Goal: Task Accomplishment & Management: Manage account settings

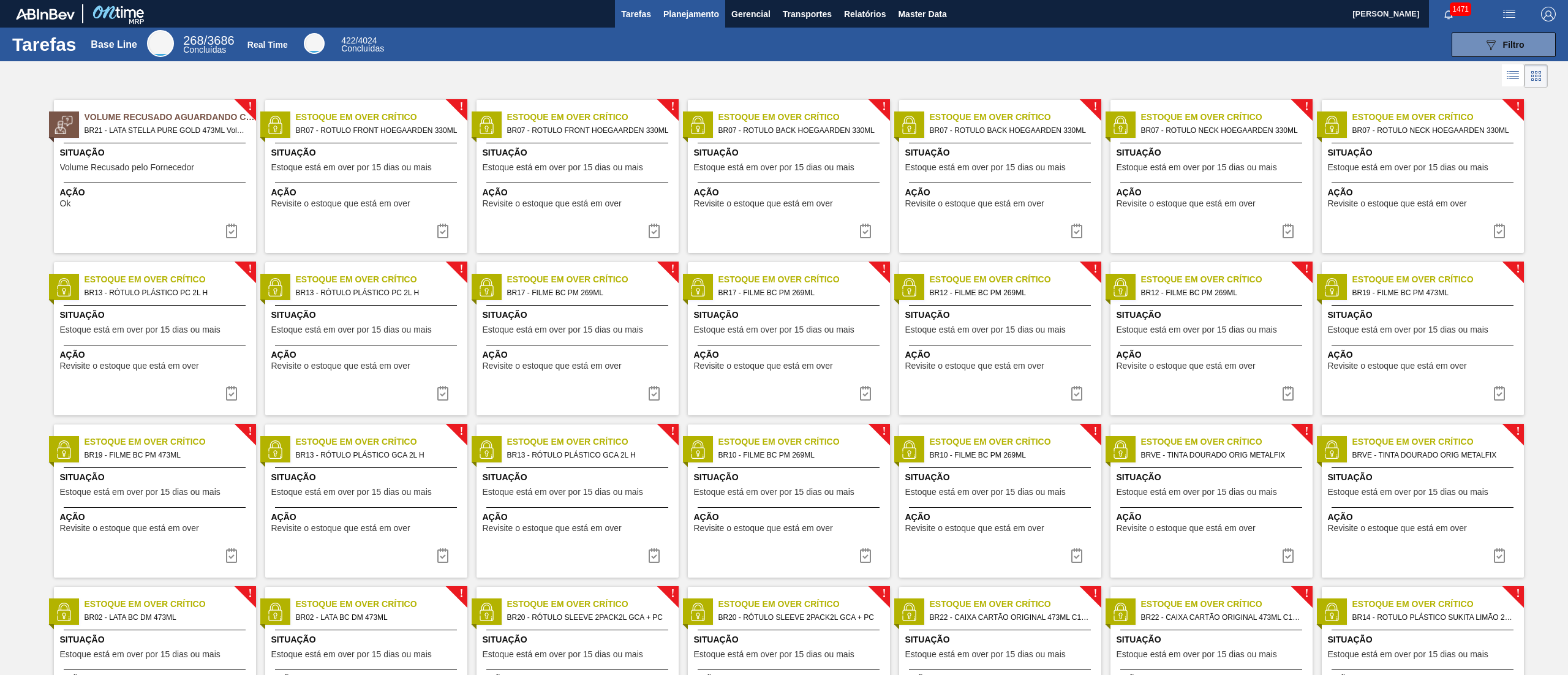
click at [684, 19] on span "Planejamento" at bounding box center [691, 14] width 55 height 14
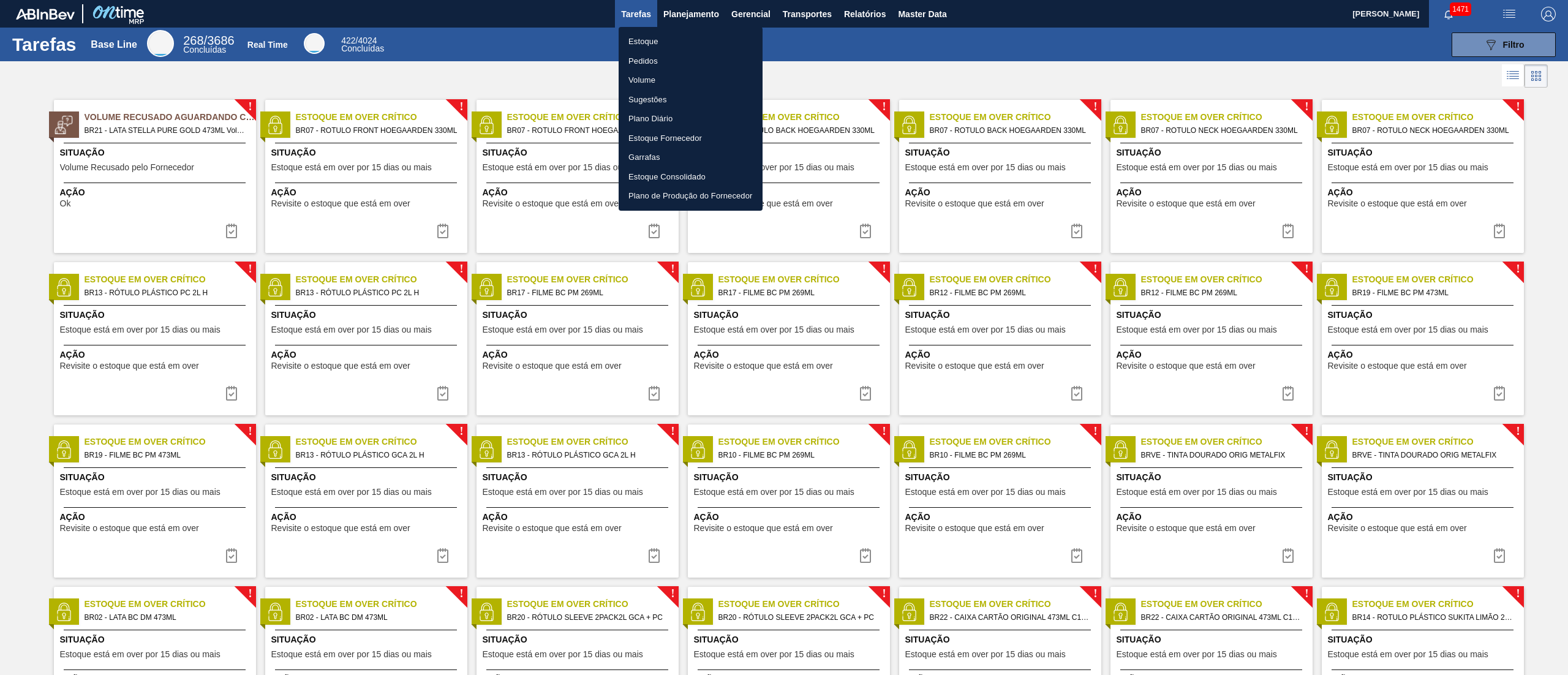
click at [662, 35] on li "Estoque" at bounding box center [690, 41] width 144 height 19
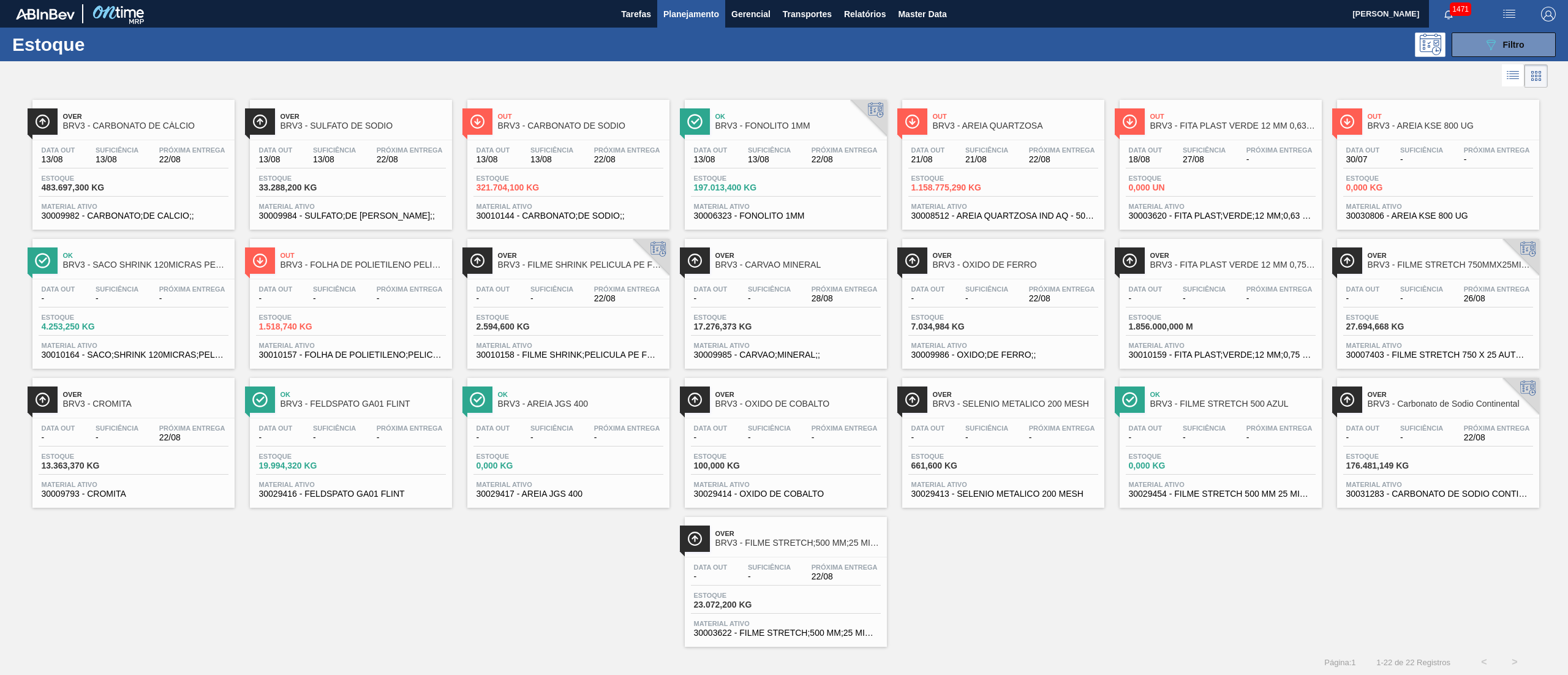
click at [765, 163] on span "13/08" at bounding box center [770, 159] width 43 height 9
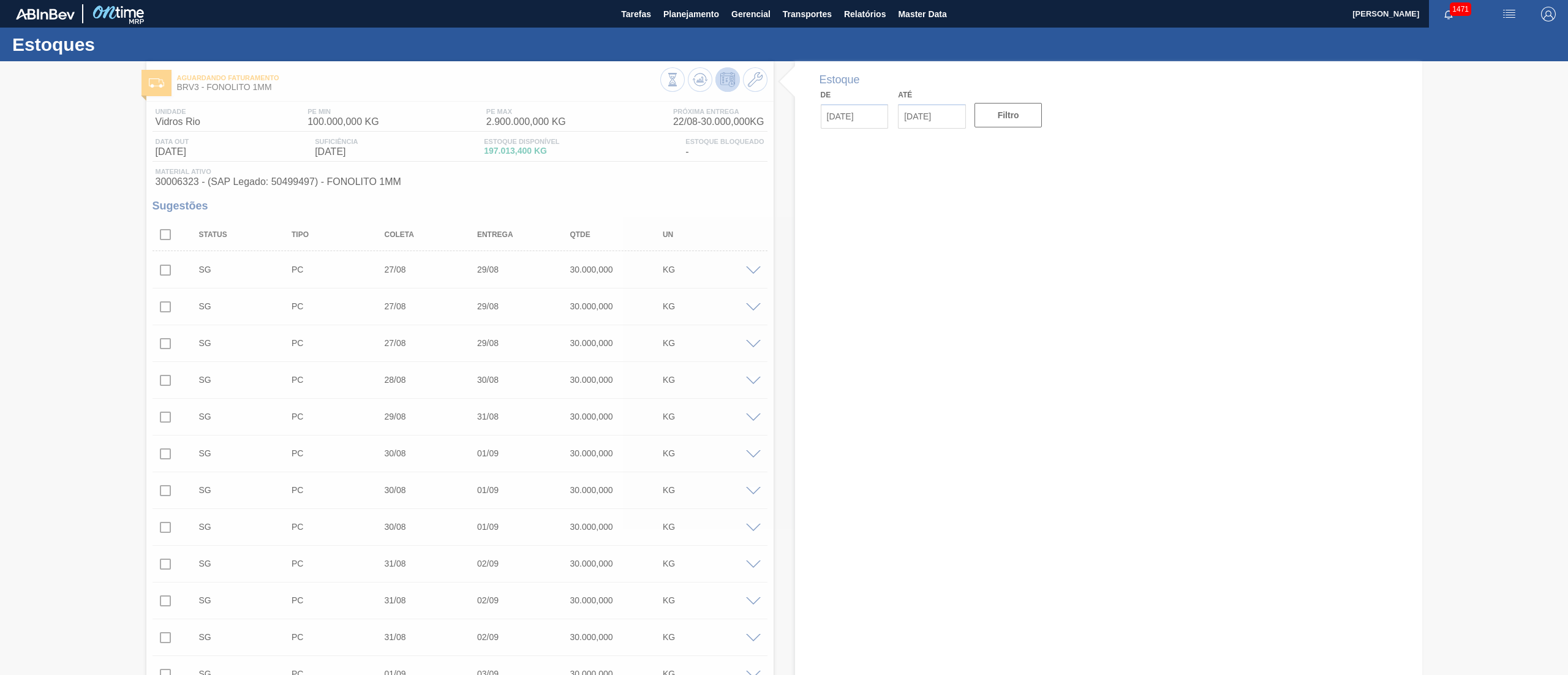
type input "[DATE]"
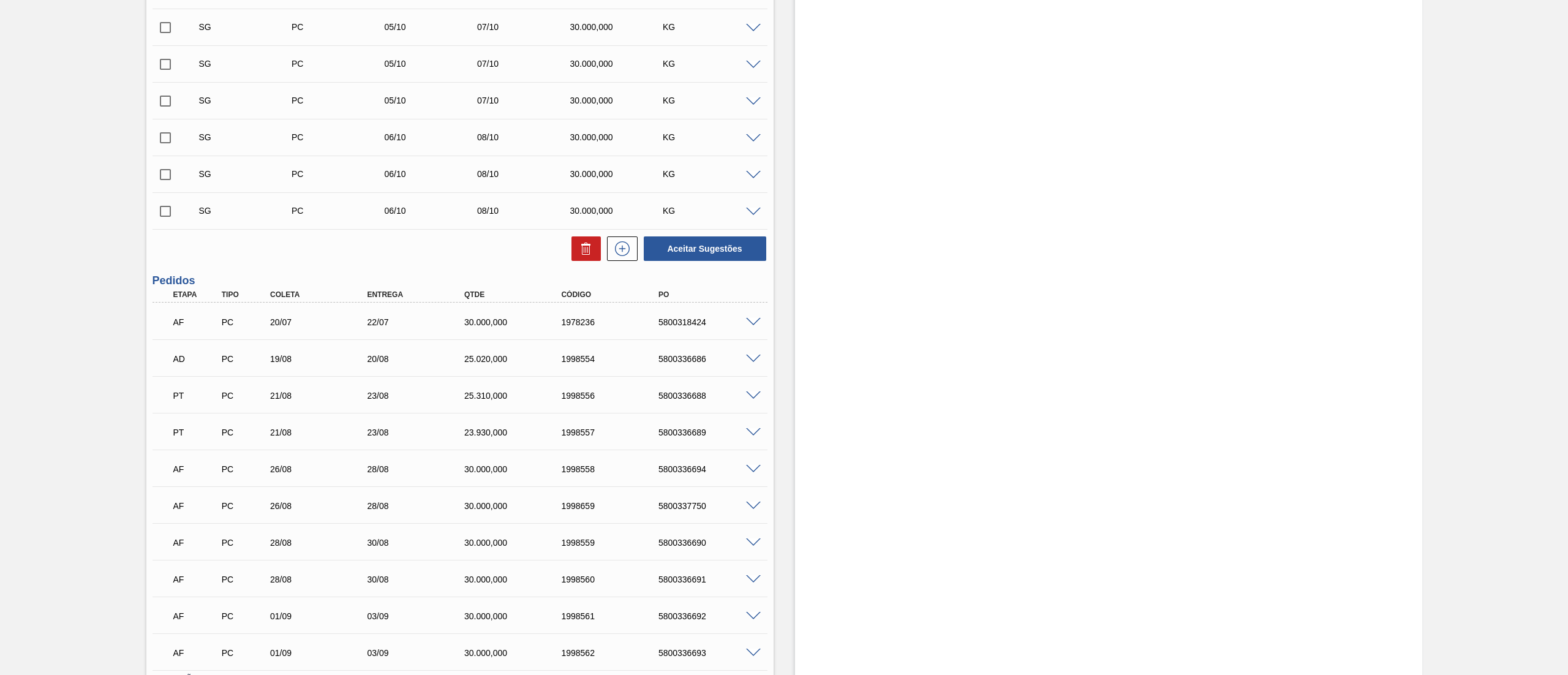
scroll to position [4049, 0]
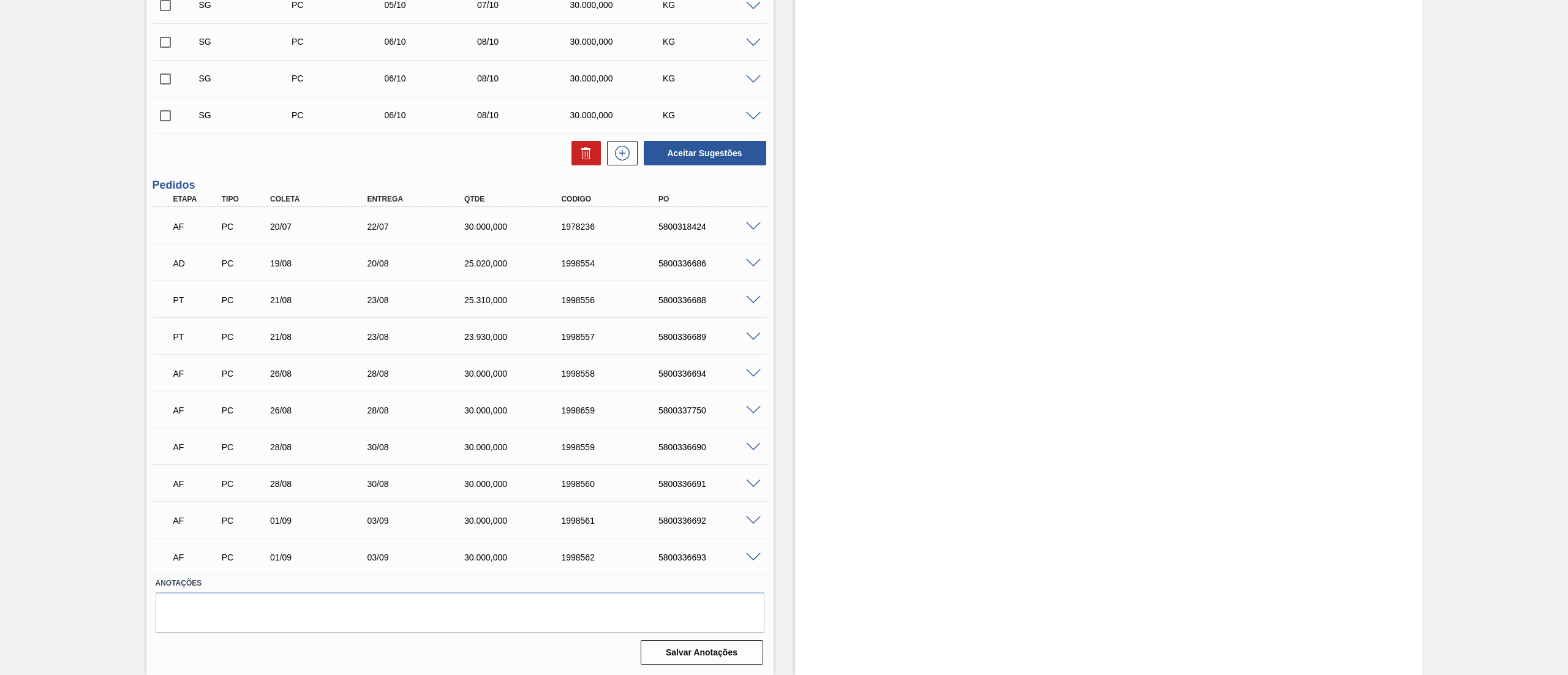
click at [750, 232] on div "AF PC 20/07 22/07 30.000,000 1978236 5800318424" at bounding box center [460, 225] width 615 height 31
click at [750, 232] on div "5800318424" at bounding box center [711, 227] width 111 height 10
click at [753, 228] on span at bounding box center [753, 227] width 14 height 9
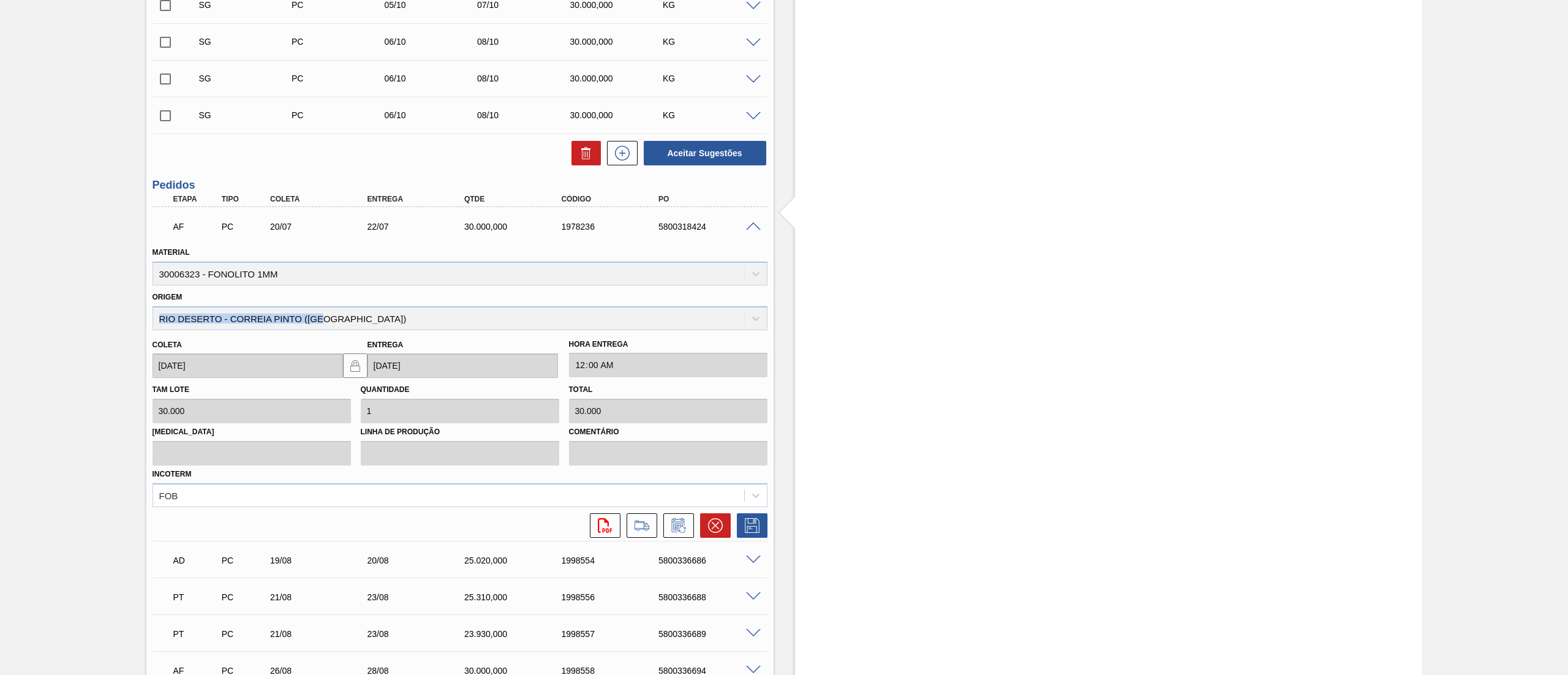
drag, startPoint x: 358, startPoint y: 314, endPoint x: 0, endPoint y: 315, distance: 358.0
click at [294, 320] on div "Origem RIO DESERTO - CORREIA PINTO ([GEOGRAPHIC_DATA])" at bounding box center [460, 309] width 615 height 42
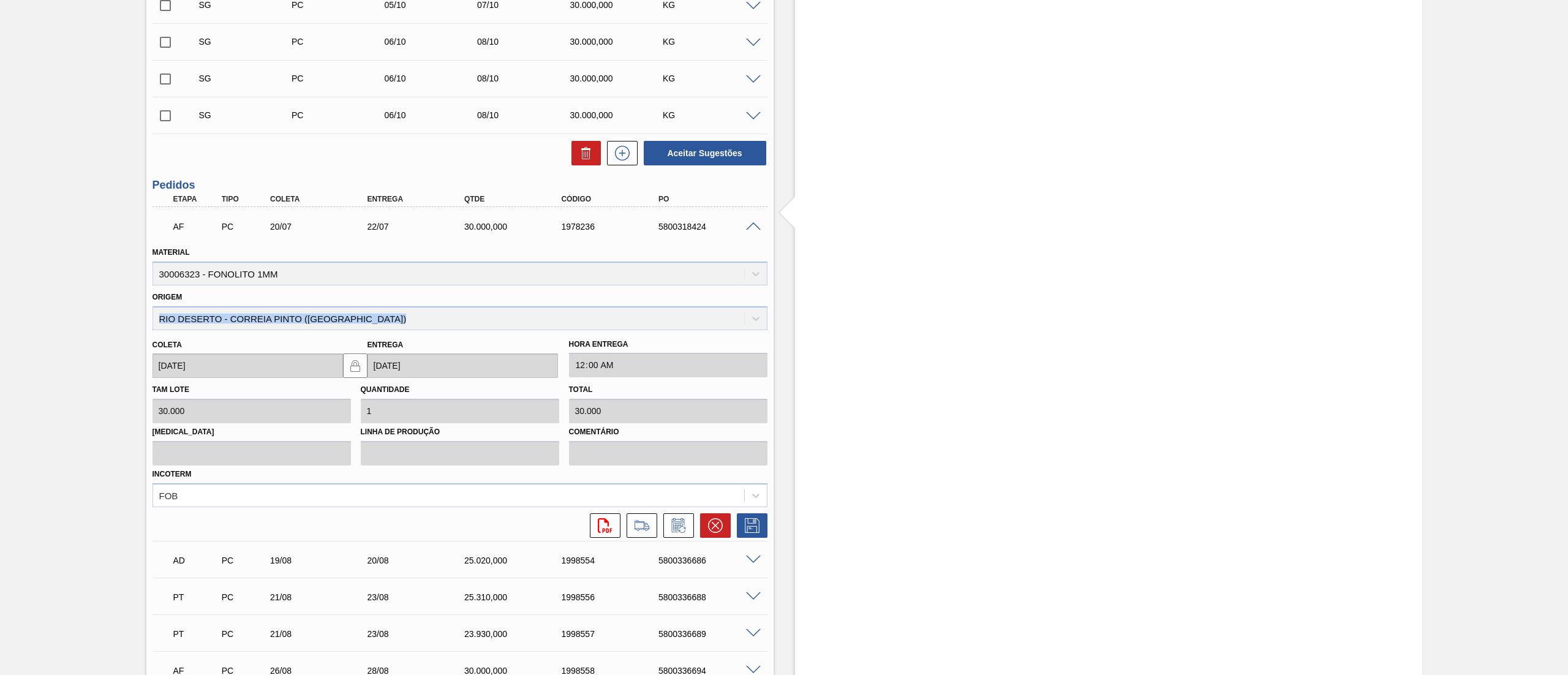
click at [294, 320] on div "Origem RIO DESERTO - CORREIA PINTO ([GEOGRAPHIC_DATA])" at bounding box center [460, 309] width 615 height 42
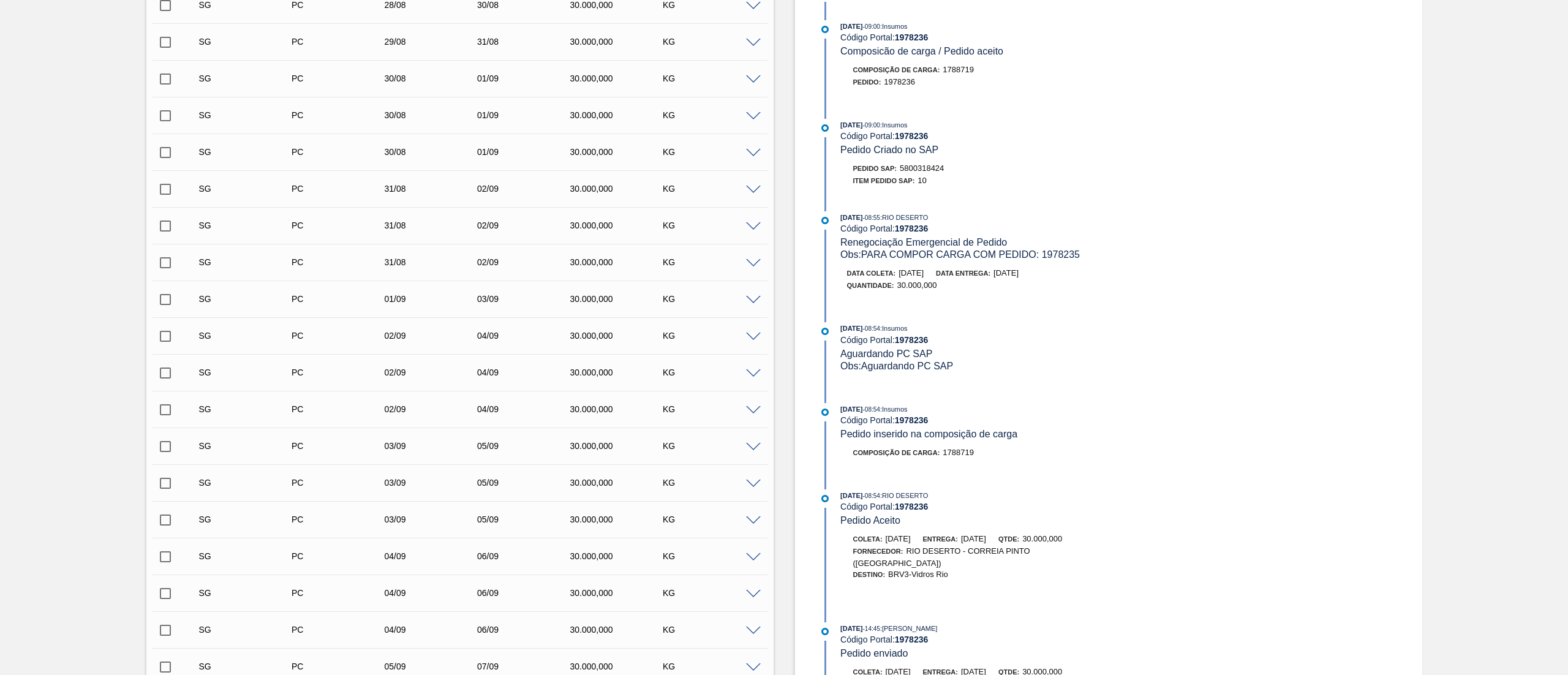
scroll to position [0, 0]
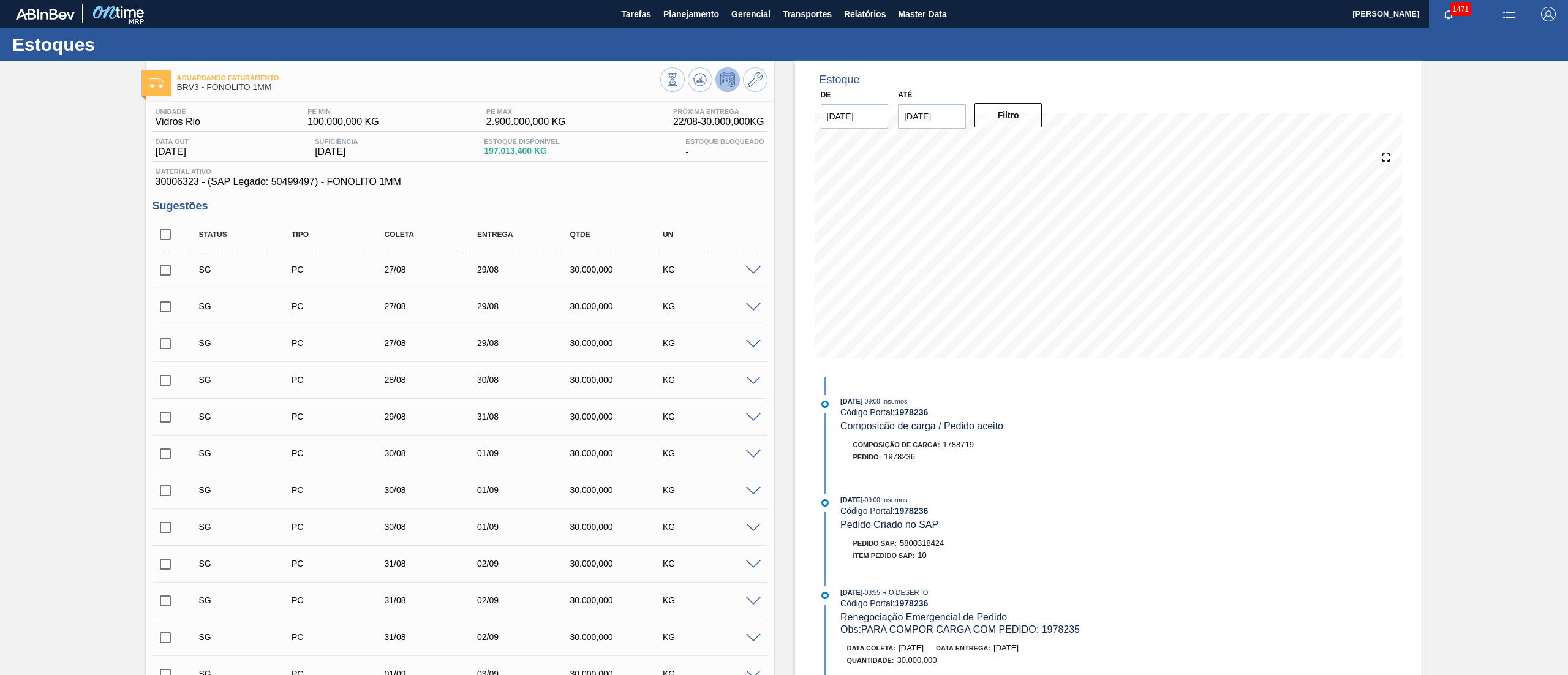
click at [752, 76] on icon at bounding box center [755, 79] width 14 height 14
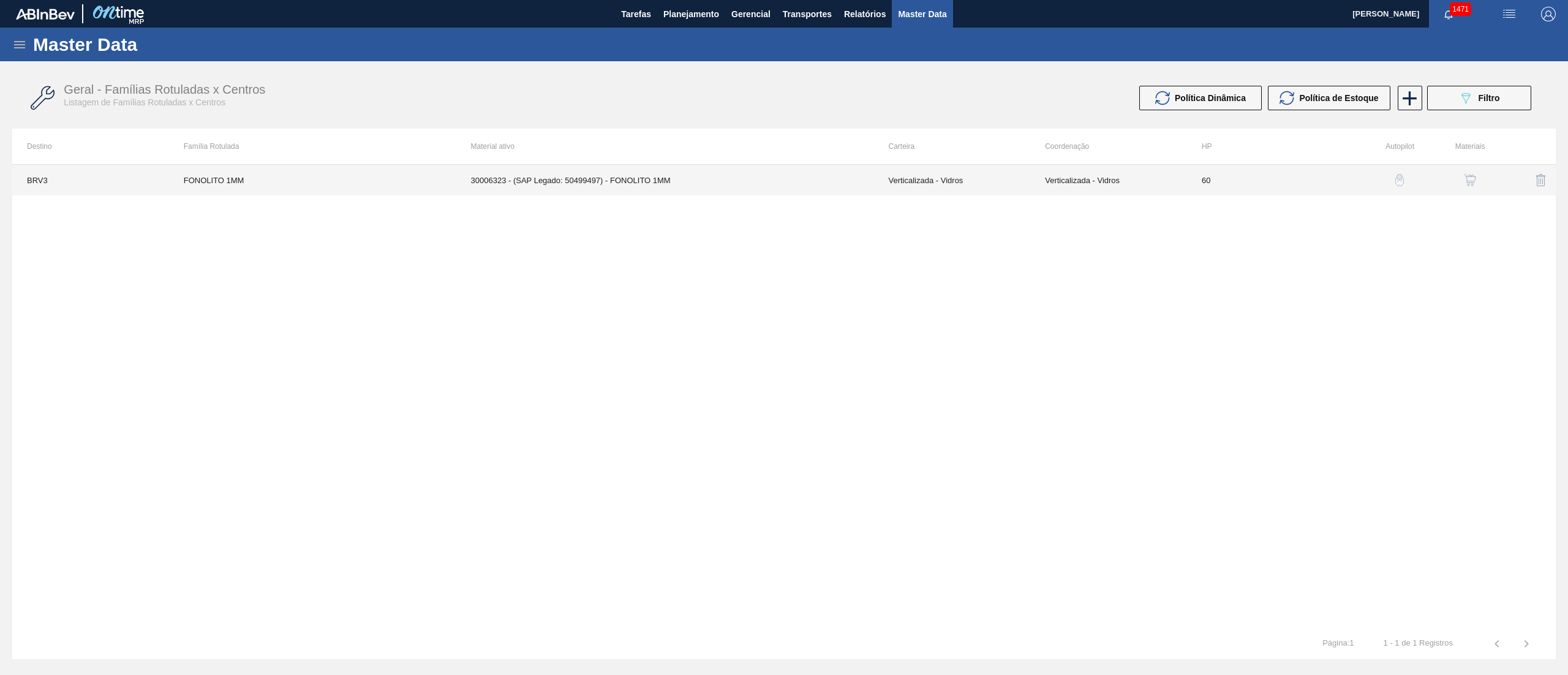
click at [772, 166] on td "30006323 - (SAP Legado: 50499497) - FONOLITO 1MM" at bounding box center [665, 180] width 418 height 31
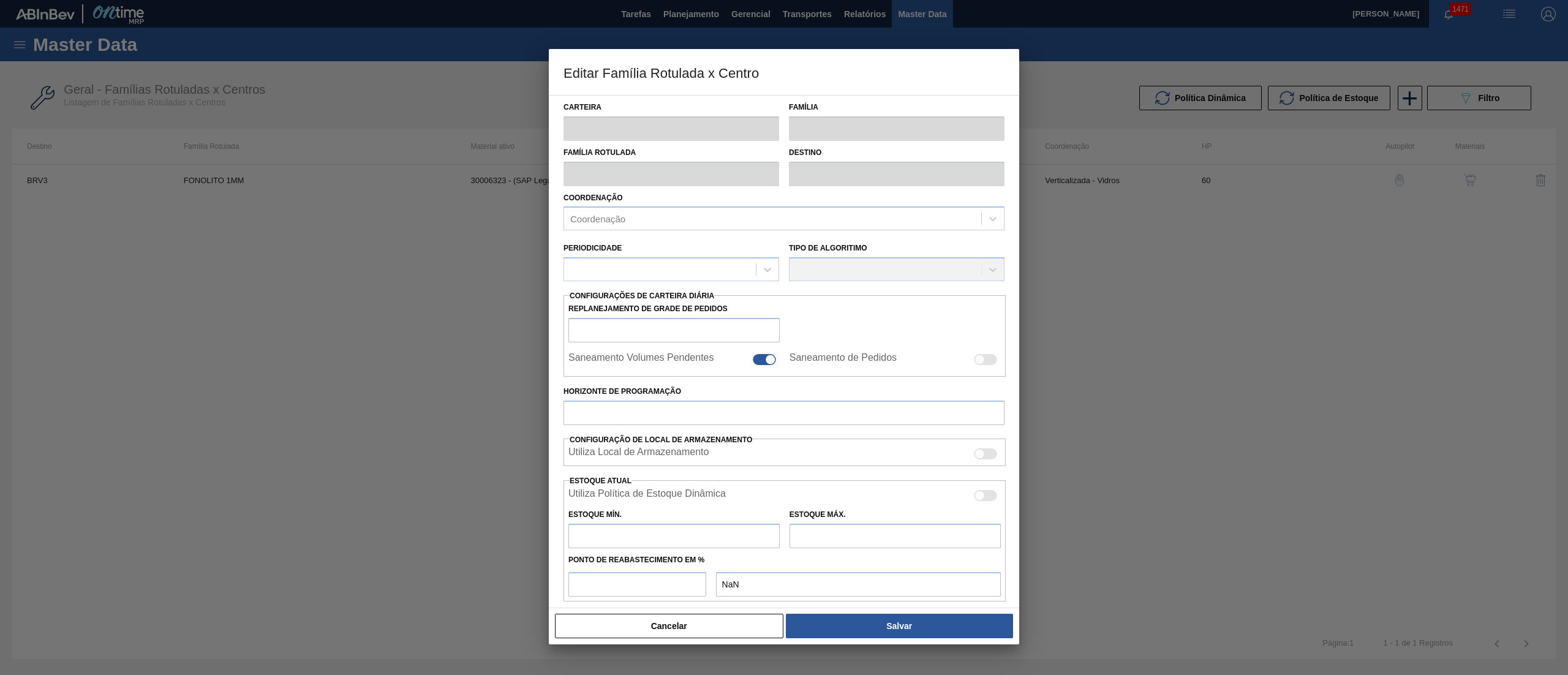
type input "Verticalizada - Vidros"
type input "Fonolito 1MM"
type input "FONOLITO 1MM"
type input "BRV3 - Vidros Rio"
type input "60"
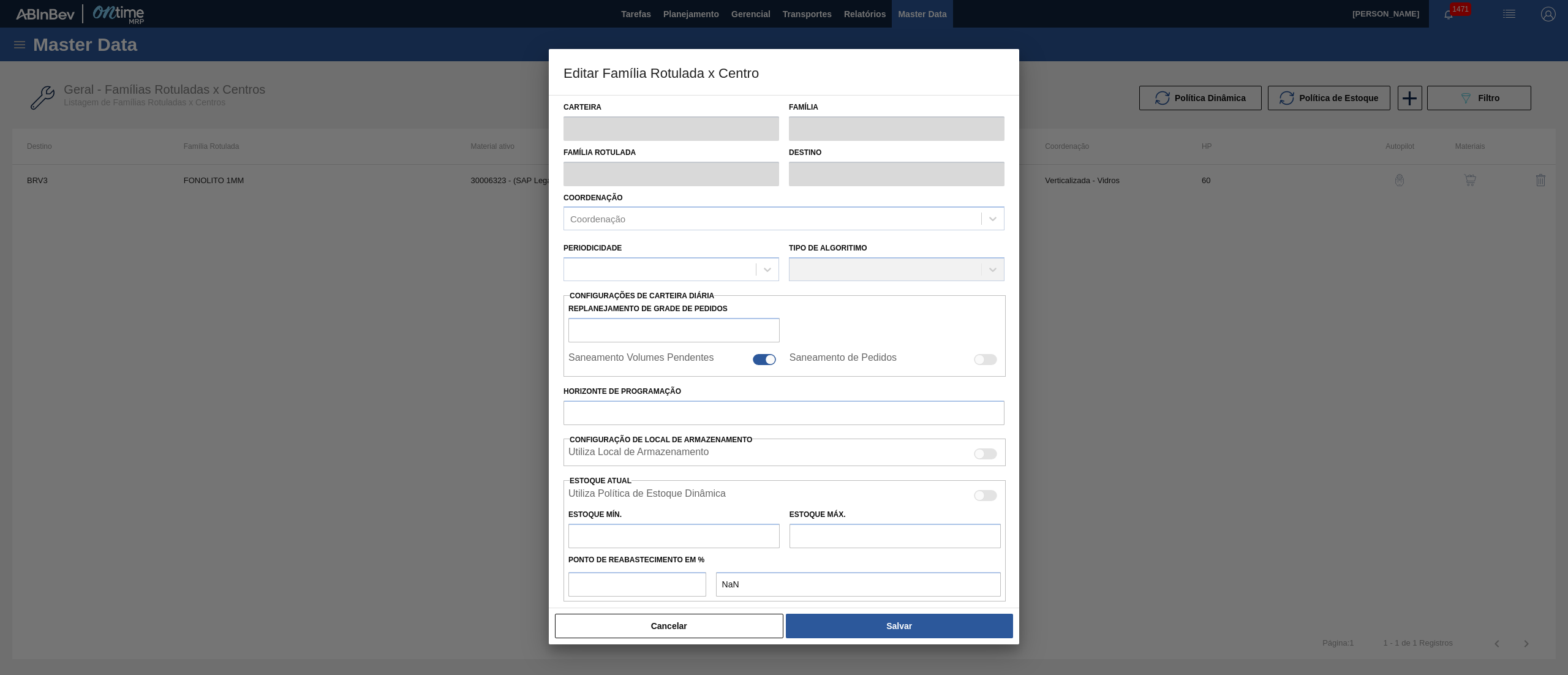
type input "100.000"
type input "2.900.000"
type input "0"
type input "100.000,000"
checkbox input "true"
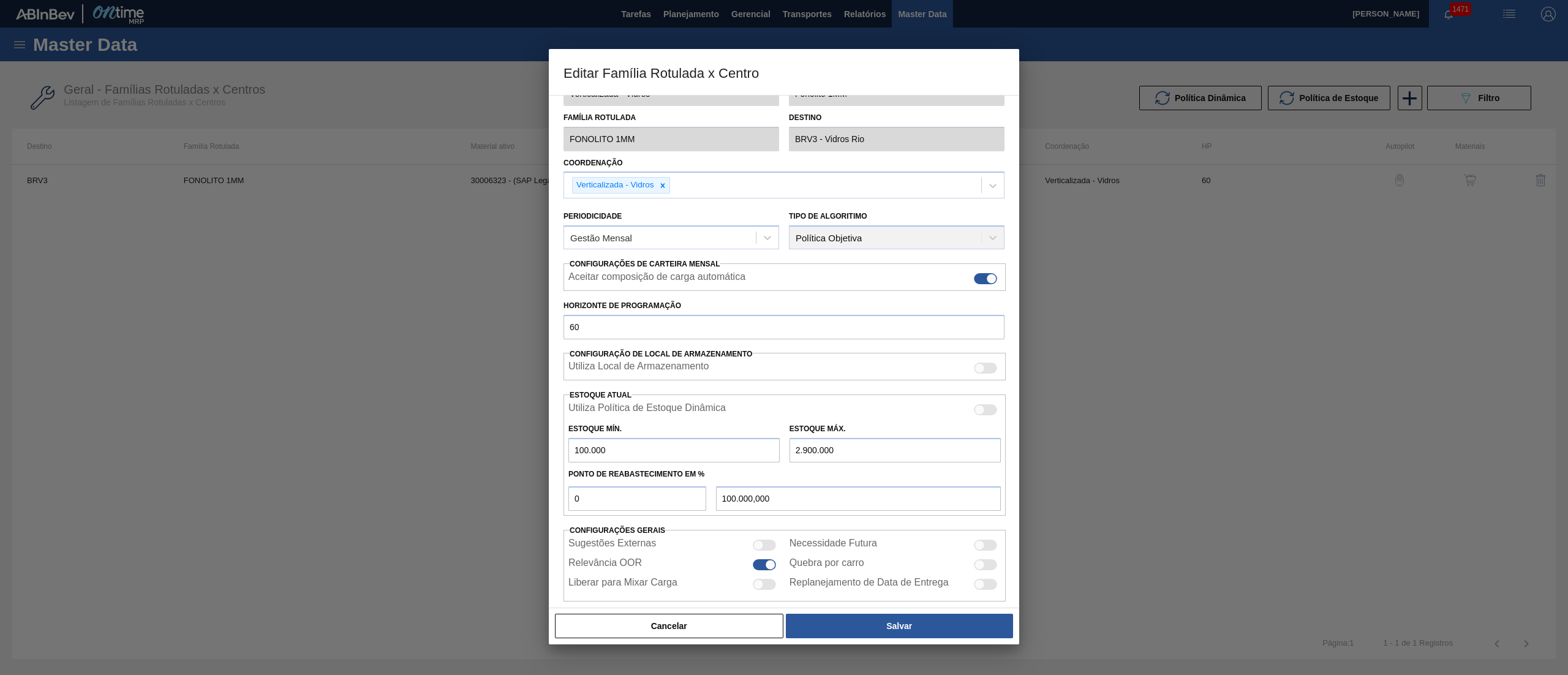
scroll to position [50, 0]
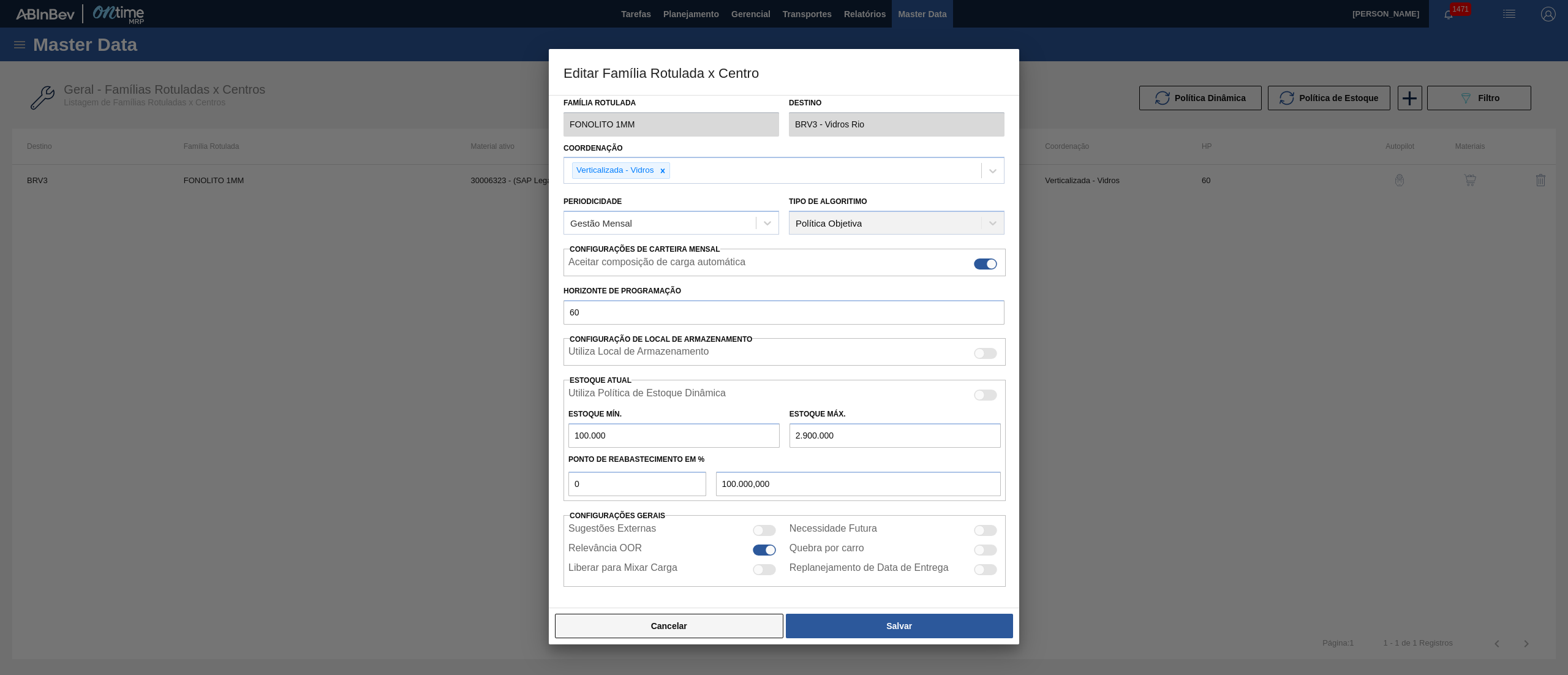
click at [658, 614] on button "Cancelar" at bounding box center [669, 626] width 228 height 24
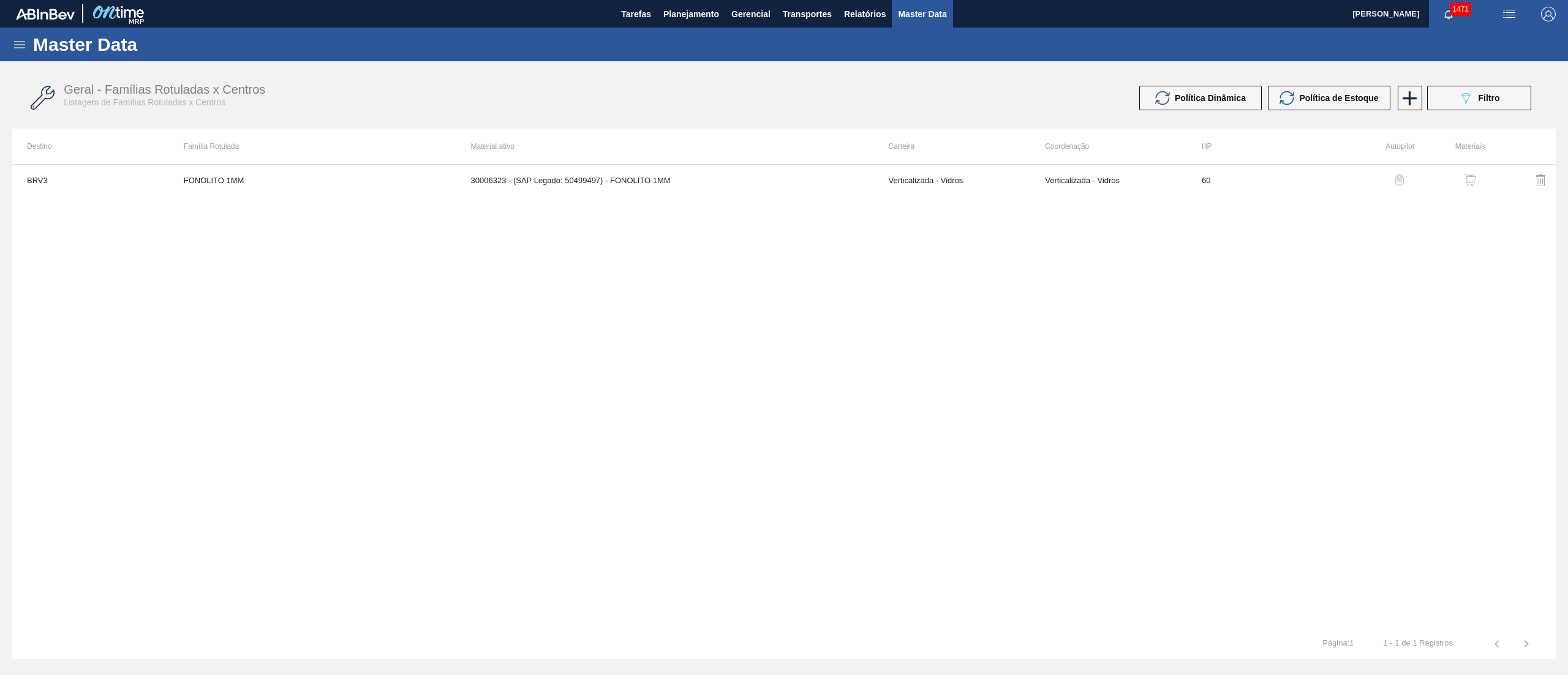
click at [1471, 181] on img "button" at bounding box center [1470, 180] width 12 height 12
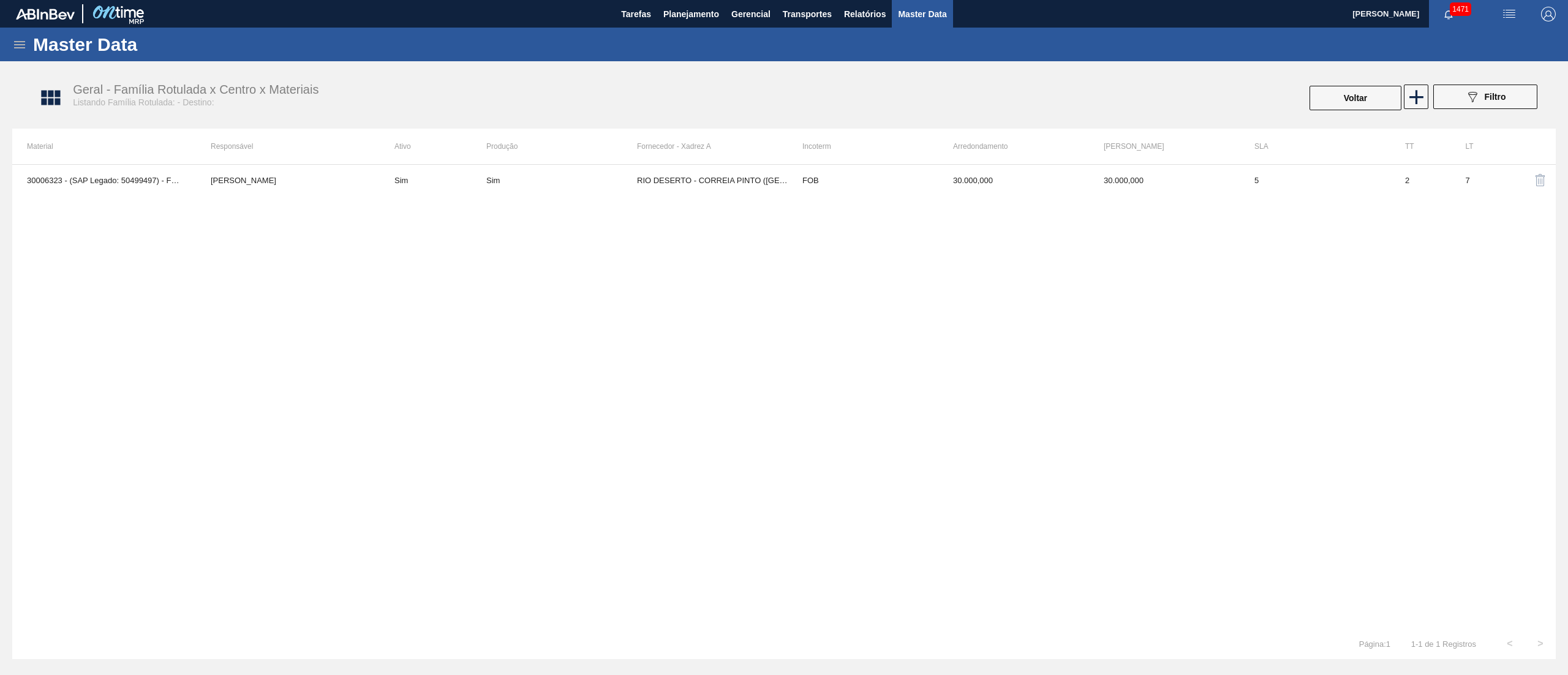
click at [676, 199] on div "30006323 - (SAP Legado: 50499497) - FONOLITO 1MM [PERSON_NAME] Sim Sim RIO DESE…" at bounding box center [784, 396] width 1544 height 464
click at [677, 190] on td "RIO DESERTO - CORREIA PINTO ([GEOGRAPHIC_DATA])" at bounding box center [712, 180] width 150 height 31
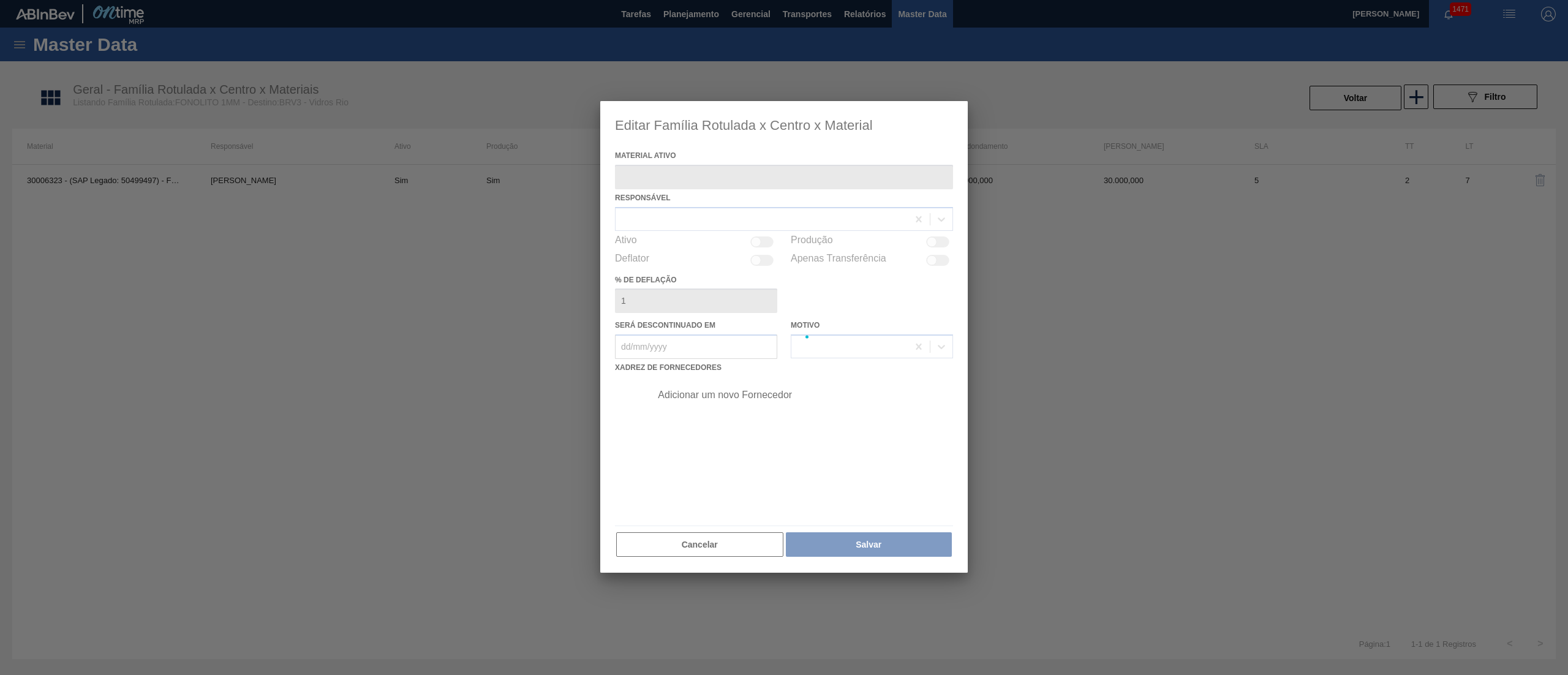
type ativo "30006323 - (SAP Legado: 50499497) - FONOLITO 1MM"
checkbox input "true"
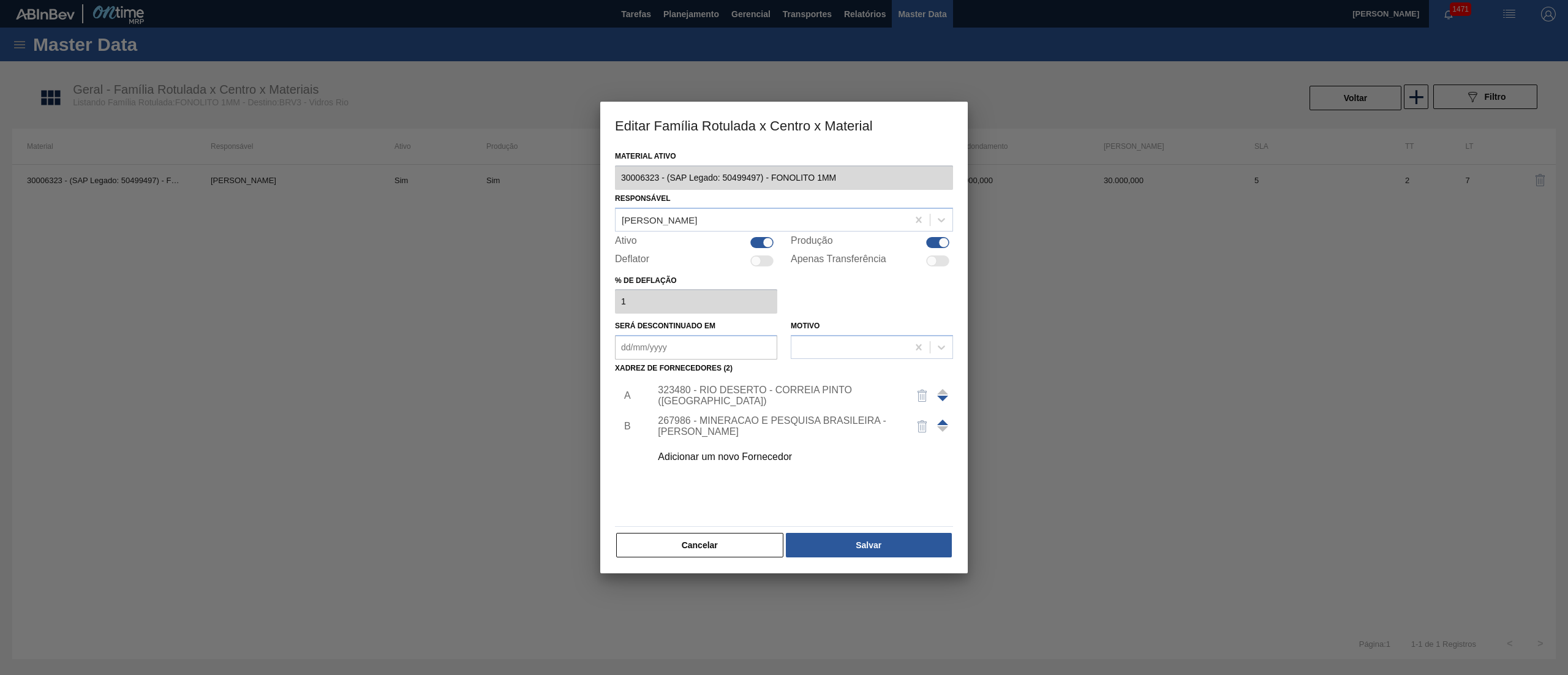
click at [798, 427] on div "267986 - MINERACAO E PESQUISA BRASILEIRA - [PERSON_NAME]" at bounding box center [778, 426] width 240 height 22
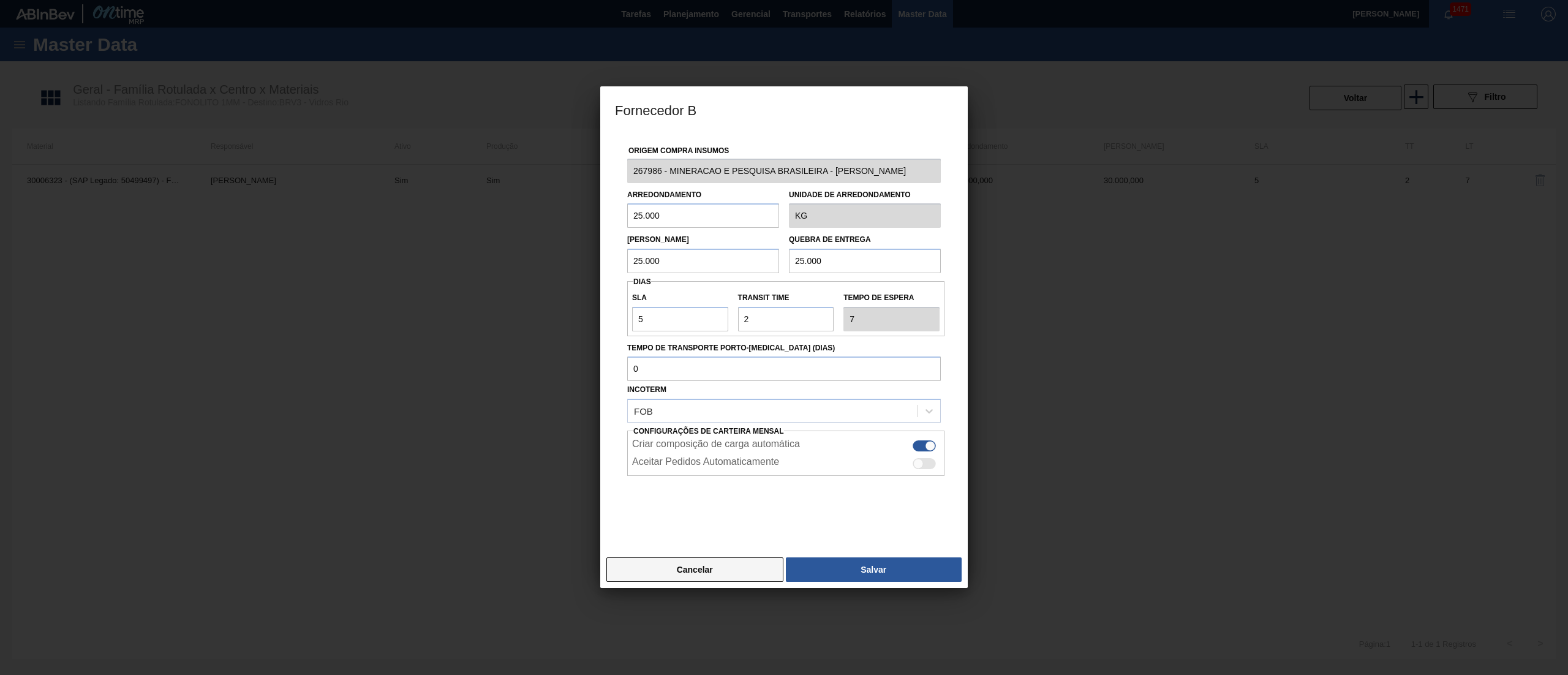
click at [659, 572] on button "Cancelar" at bounding box center [695, 569] width 177 height 24
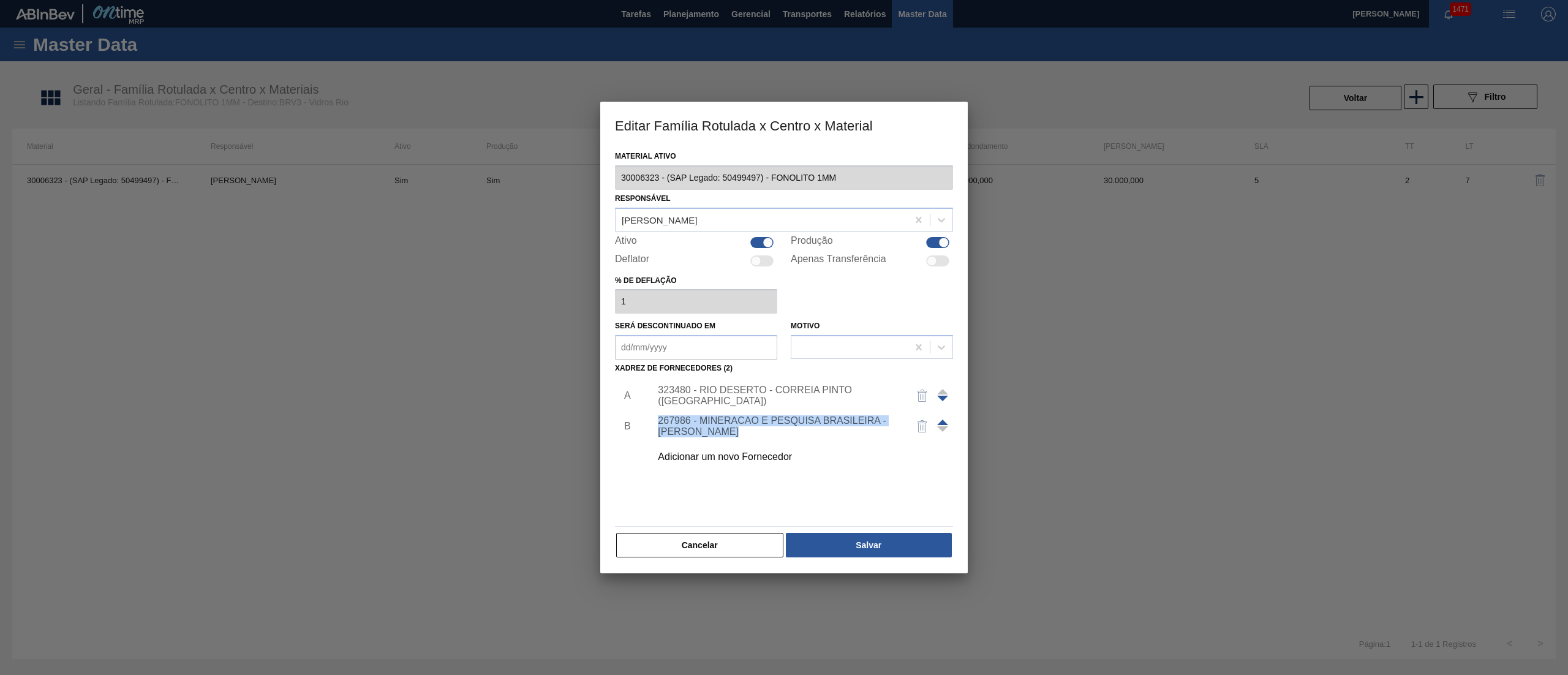
drag, startPoint x: 744, startPoint y: 433, endPoint x: 654, endPoint y: 419, distance: 91.1
click at [654, 419] on div "267986 - MINERACAO E PESQUISA BRASILEIRA - [PERSON_NAME]" at bounding box center [778, 426] width 250 height 22
copy div "267986 - MINERACAO E PESQUISA BRASILEIRA - [PERSON_NAME]"
drag, startPoint x: 700, startPoint y: 397, endPoint x: 876, endPoint y: 398, distance: 176.0
click at [876, 398] on div "323480 - RIO DESERTO - CORREIA PINTO ([GEOGRAPHIC_DATA])" at bounding box center [778, 395] width 240 height 22
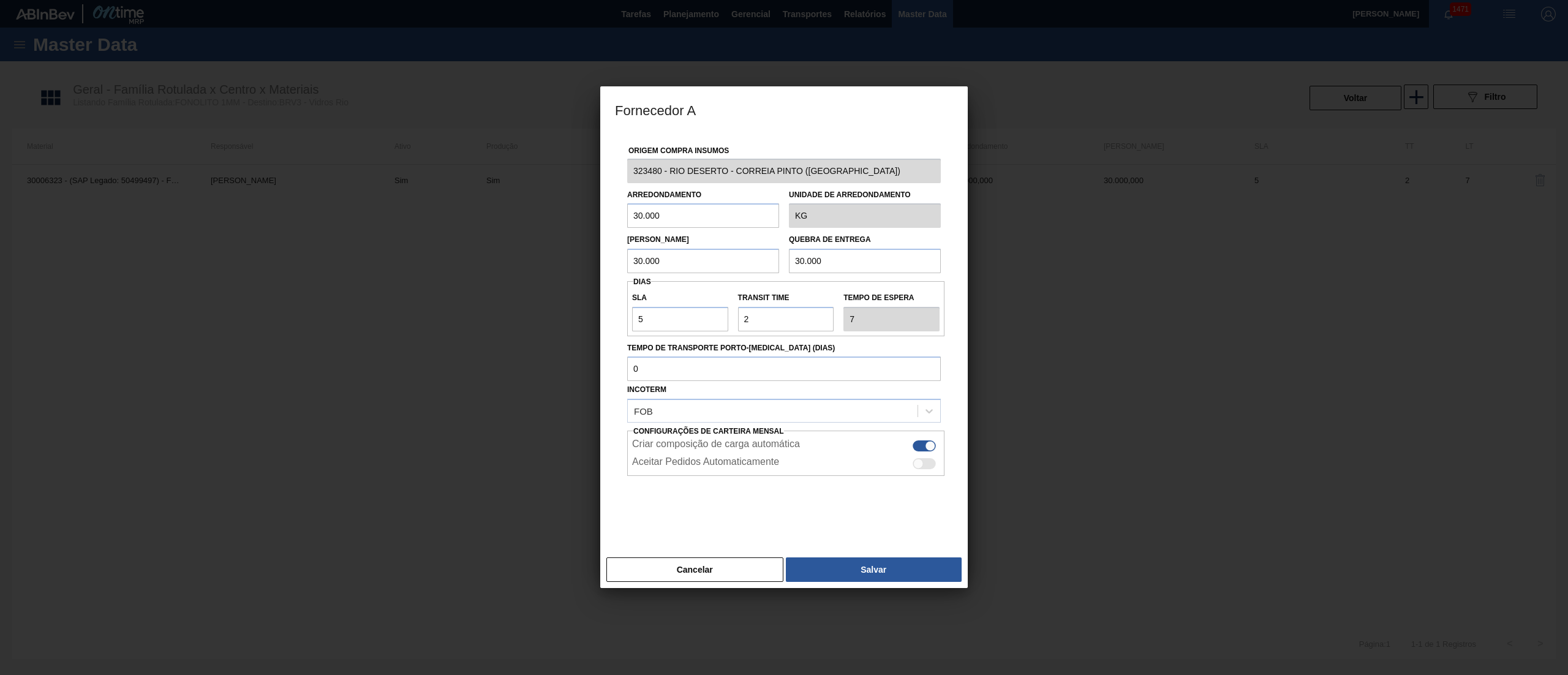
copy div "RIO DESERTO - CORREIA PINTO ([GEOGRAPHIC_DATA])"
click at [692, 565] on button "Cancelar" at bounding box center [695, 569] width 177 height 24
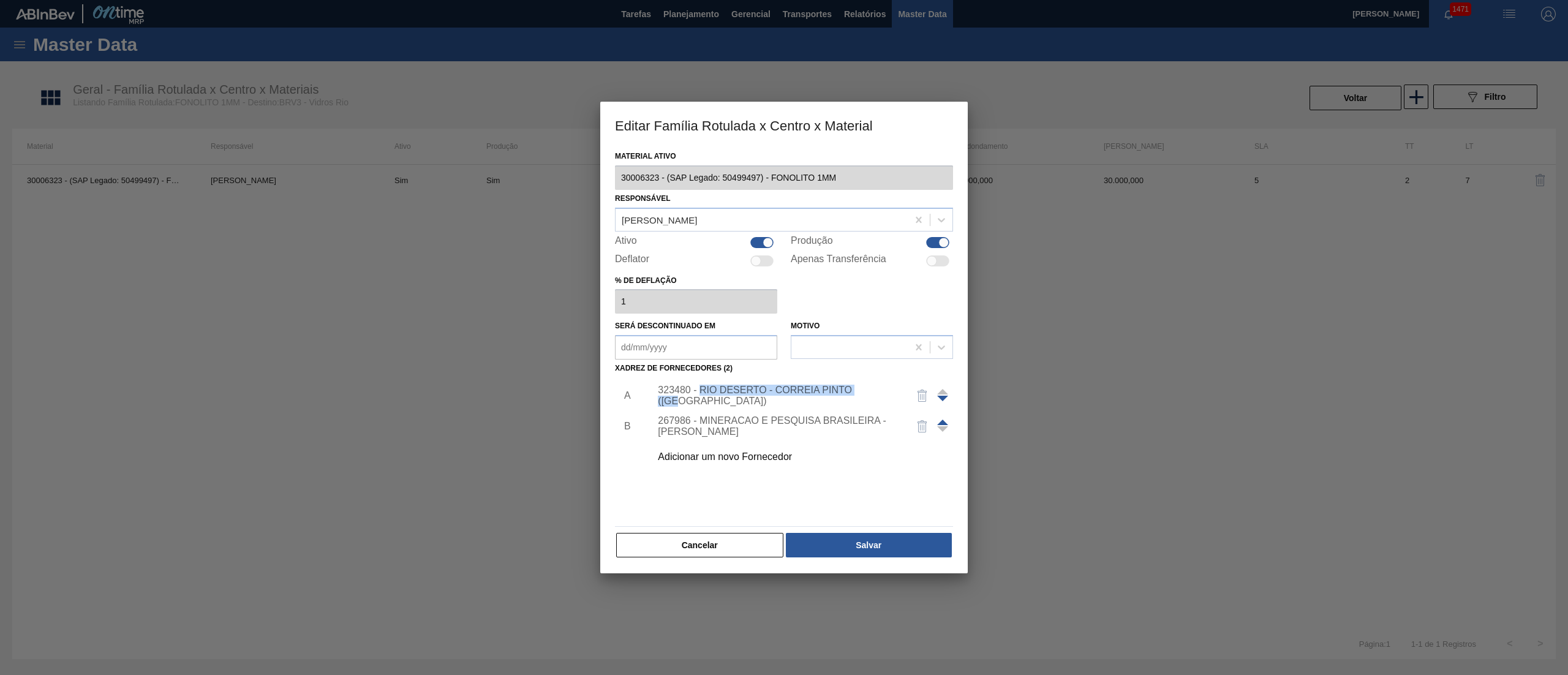
copy div "RIO DESERTO - CORREIA PINTO ([GEOGRAPHIC_DATA])"
